Goal: Information Seeking & Learning: Find specific page/section

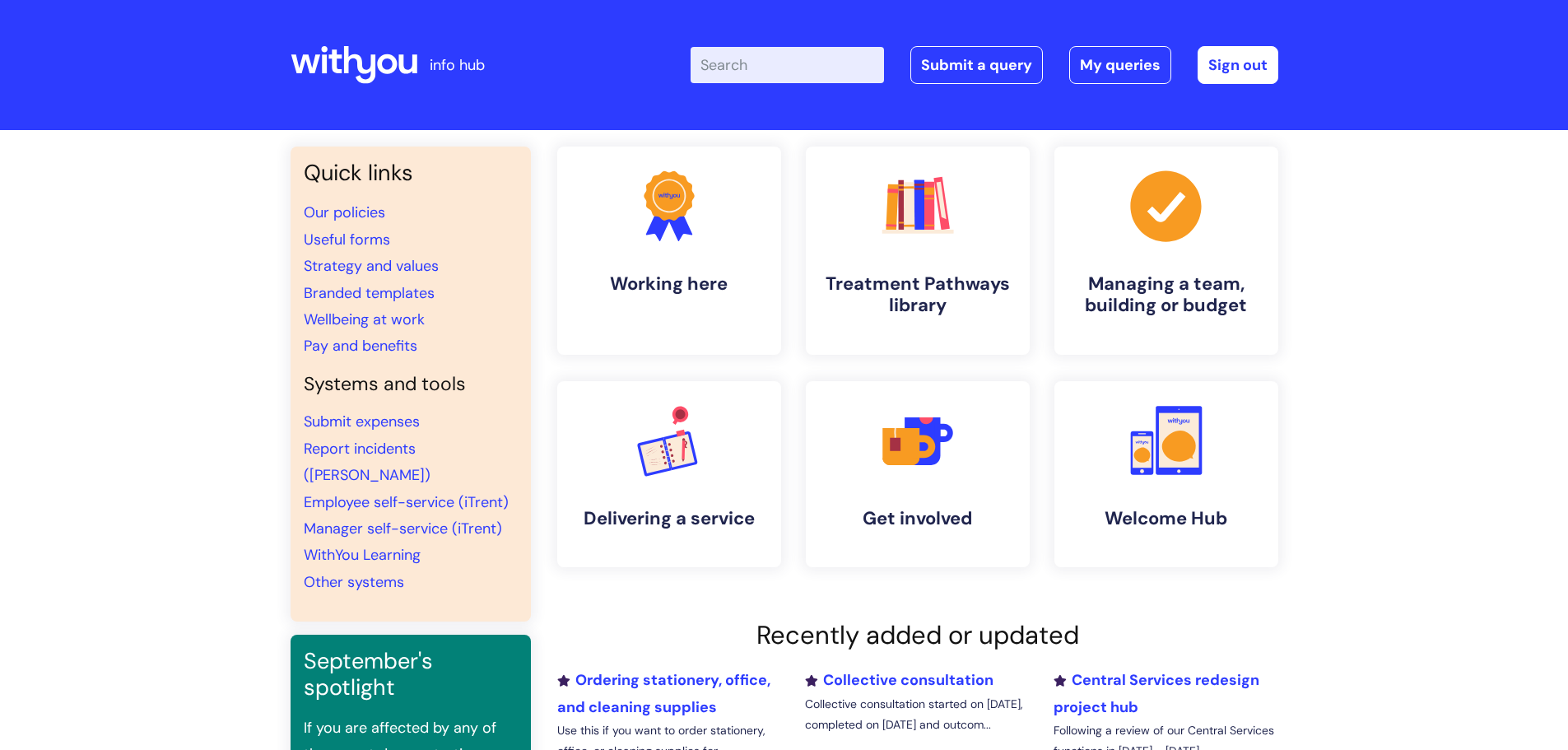
click at [829, 48] on input "Enter your search term here..." at bounding box center [787, 65] width 194 height 36
type input "vacan"
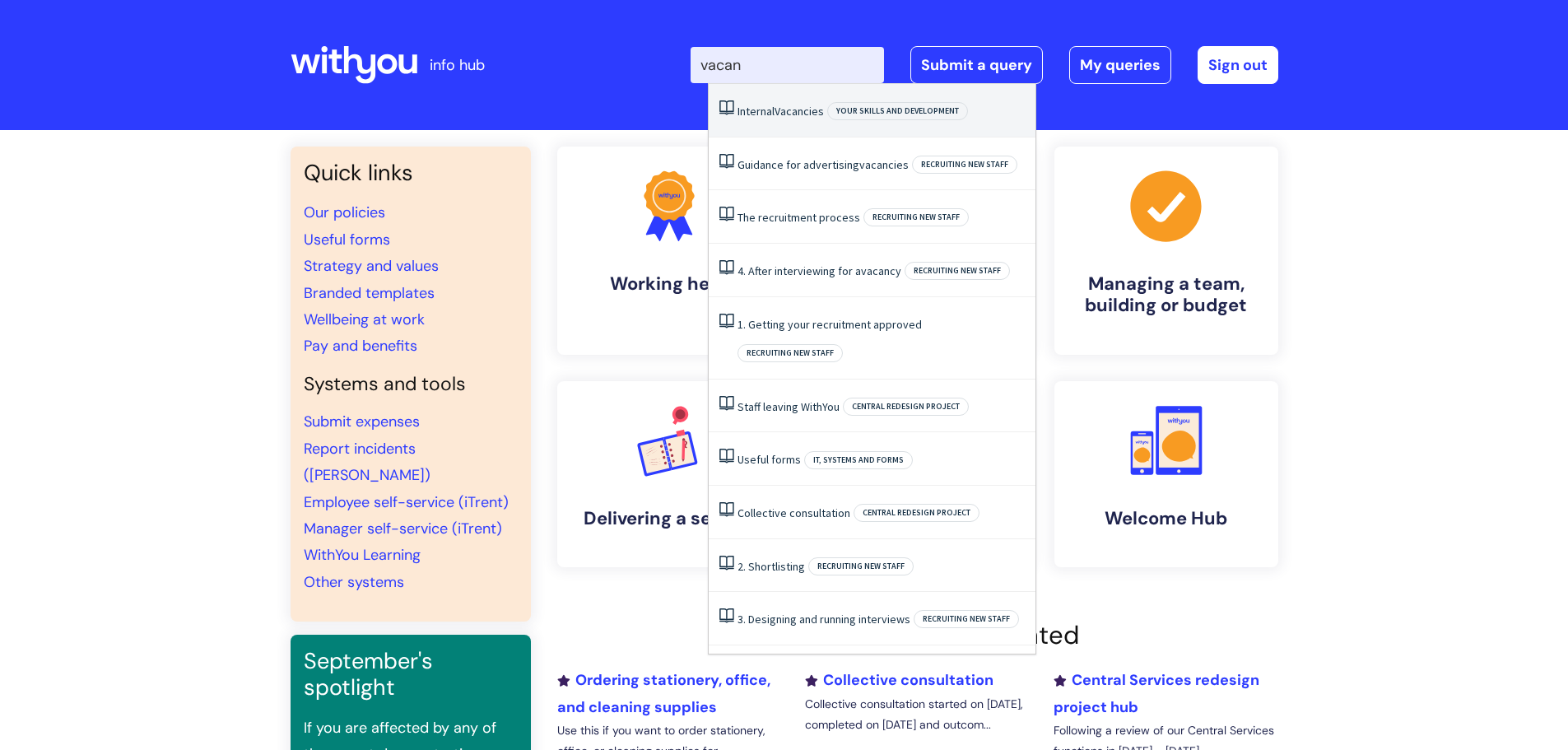
click at [837, 96] on li "Internal Vacancies Your skills and development" at bounding box center [872, 111] width 327 height 54
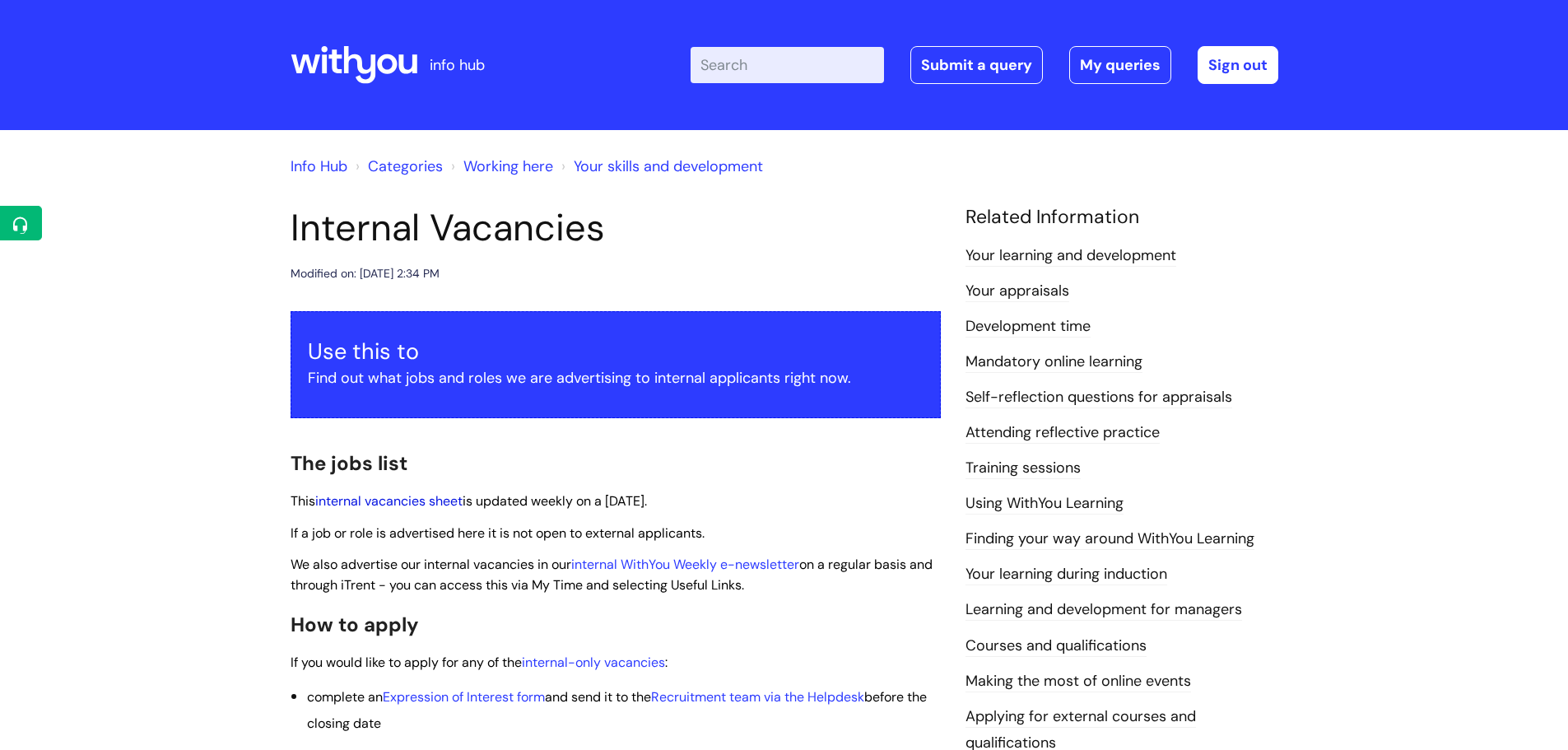
click at [390, 503] on link "internal vacancies sheet" at bounding box center [388, 501] width 147 height 18
